Goal: Task Accomplishment & Management: Use online tool/utility

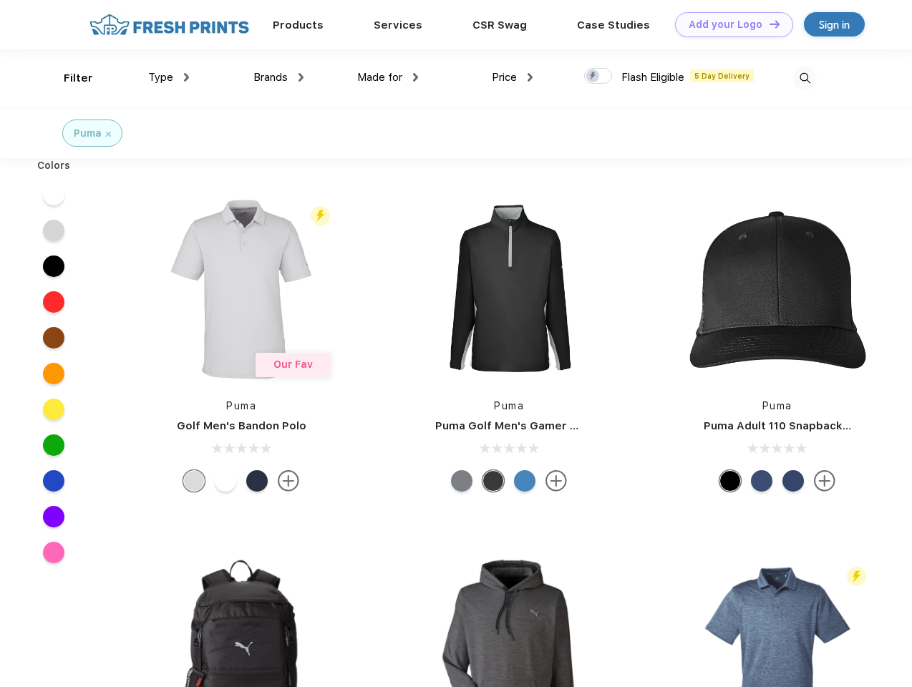
click at [728, 24] on link "Add your Logo Design Tool" at bounding box center [734, 24] width 118 height 25
click at [0, 0] on div "Design Tool" at bounding box center [0, 0] width 0 height 0
click at [768, 24] on link "Add your Logo Design Tool" at bounding box center [734, 24] width 118 height 25
click at [69, 78] on div "Filter" at bounding box center [78, 78] width 29 height 16
click at [169, 77] on span "Type" at bounding box center [160, 77] width 25 height 13
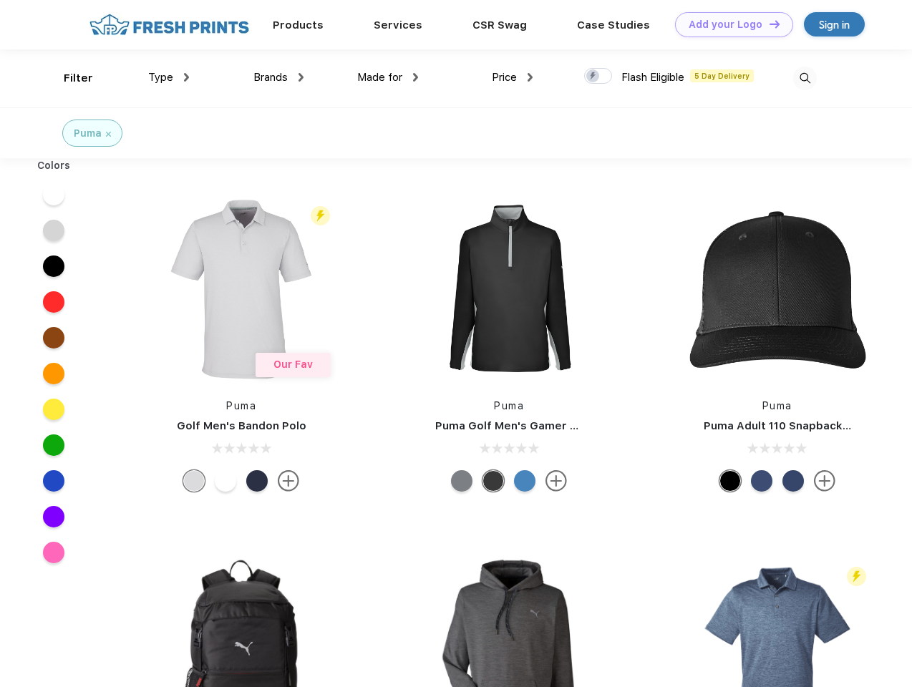
click at [278, 77] on span "Brands" at bounding box center [270, 77] width 34 height 13
click at [388, 77] on span "Made for" at bounding box center [379, 77] width 45 height 13
click at [512, 77] on span "Price" at bounding box center [504, 77] width 25 height 13
click at [598, 77] on div at bounding box center [598, 76] width 28 height 16
click at [593, 77] on input "checkbox" at bounding box center [588, 71] width 9 height 9
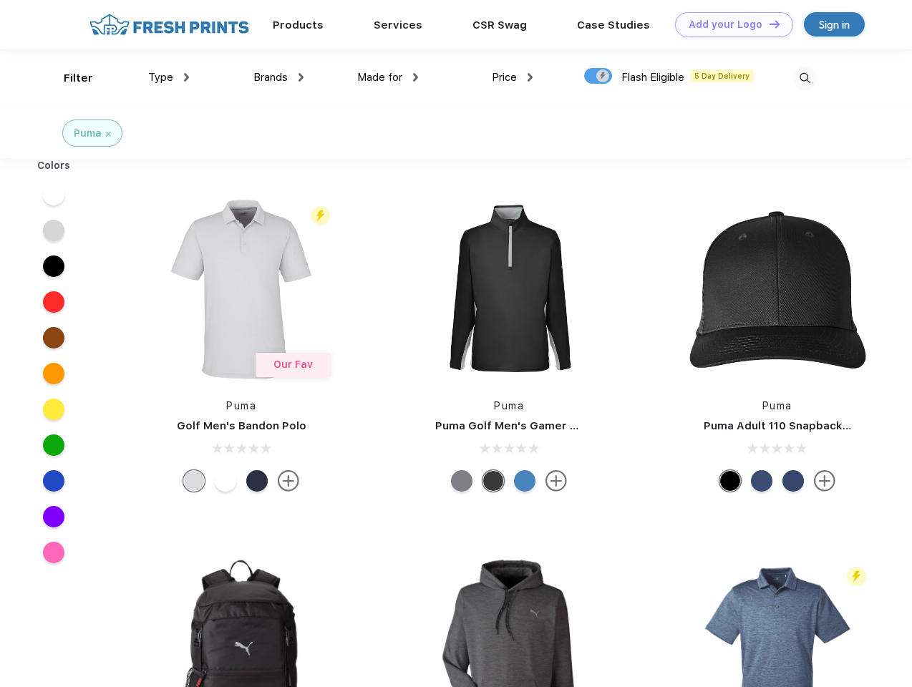
click at [804, 78] on img at bounding box center [805, 79] width 24 height 24
